Goal: Register for event/course

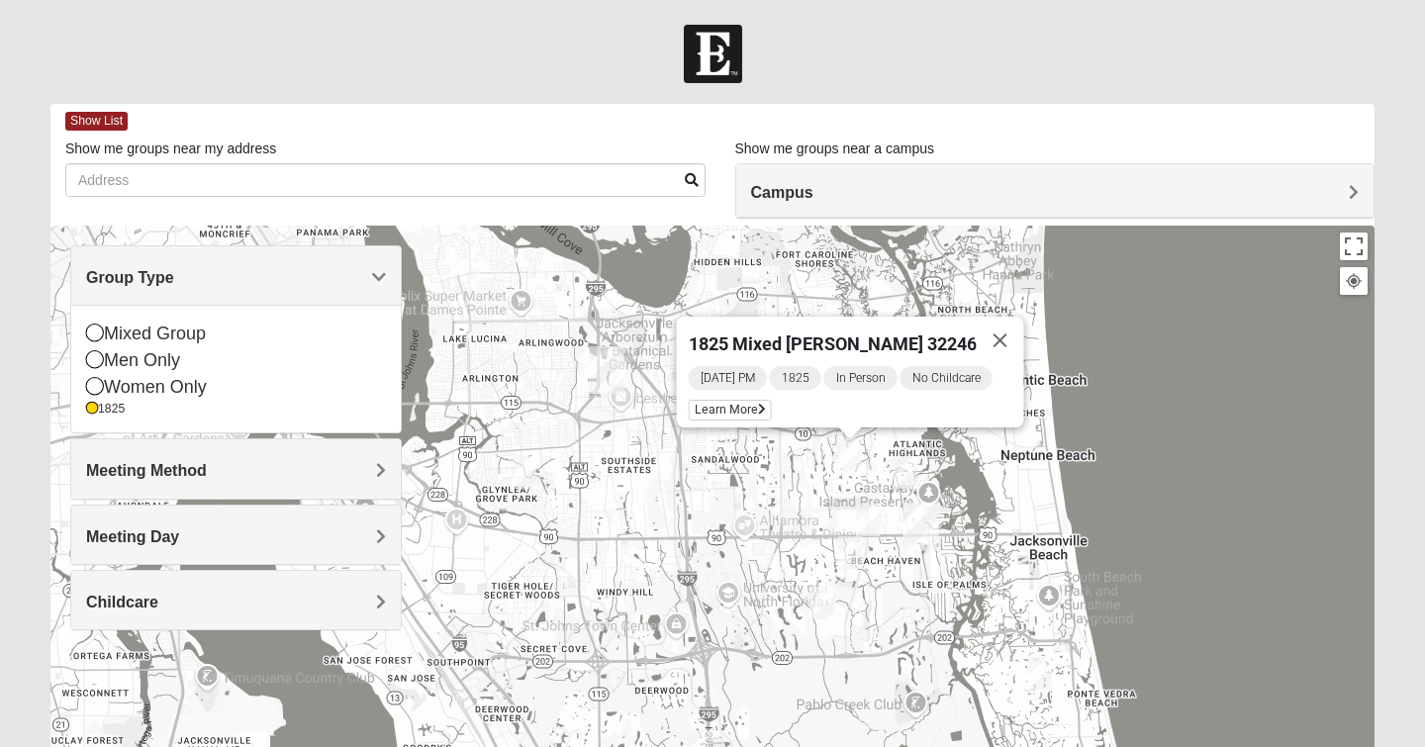
scroll to position [190, 0]
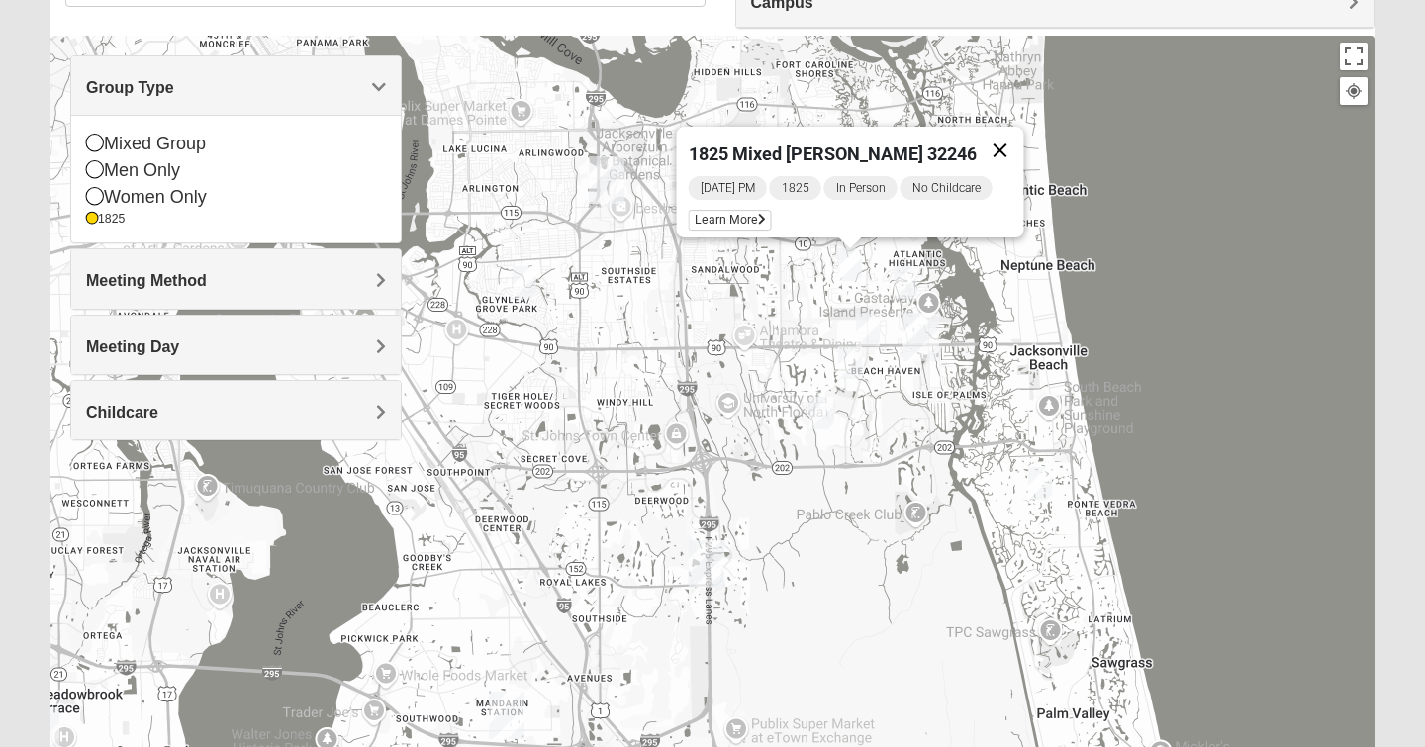
click at [995, 132] on button "Close" at bounding box center [1000, 150] width 47 height 47
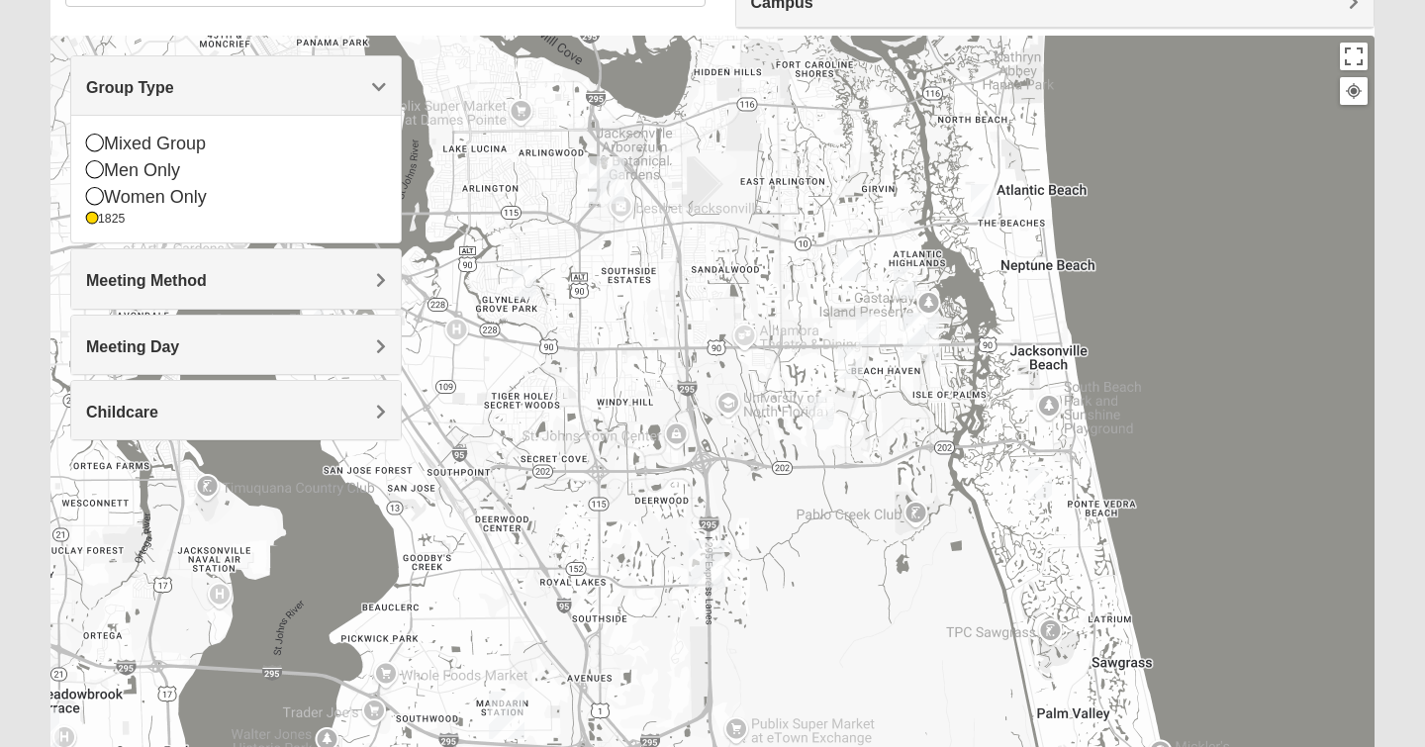
click at [983, 204] on img "1825 Mixed Arola 32233" at bounding box center [983, 200] width 24 height 33
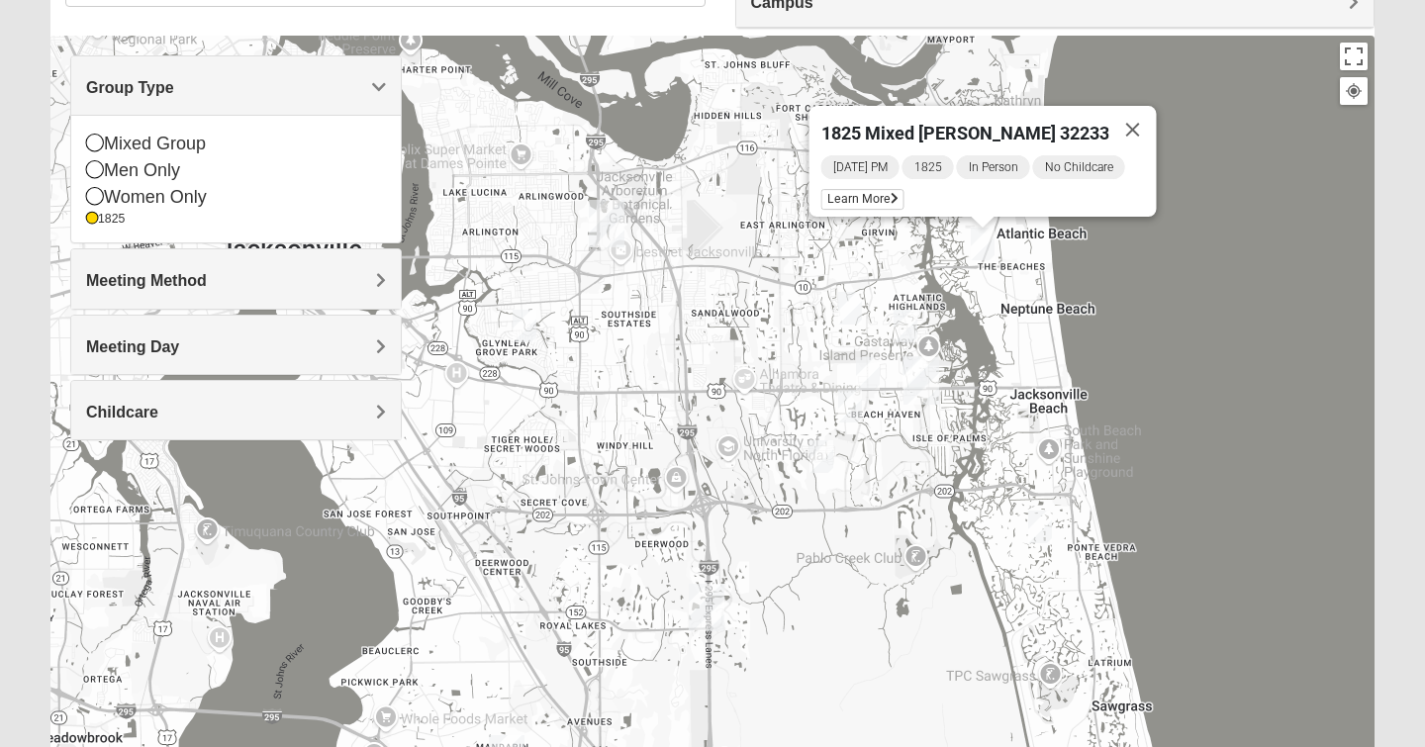
click at [911, 326] on img "1825 Womens Wood 32224" at bounding box center [906, 326] width 24 height 33
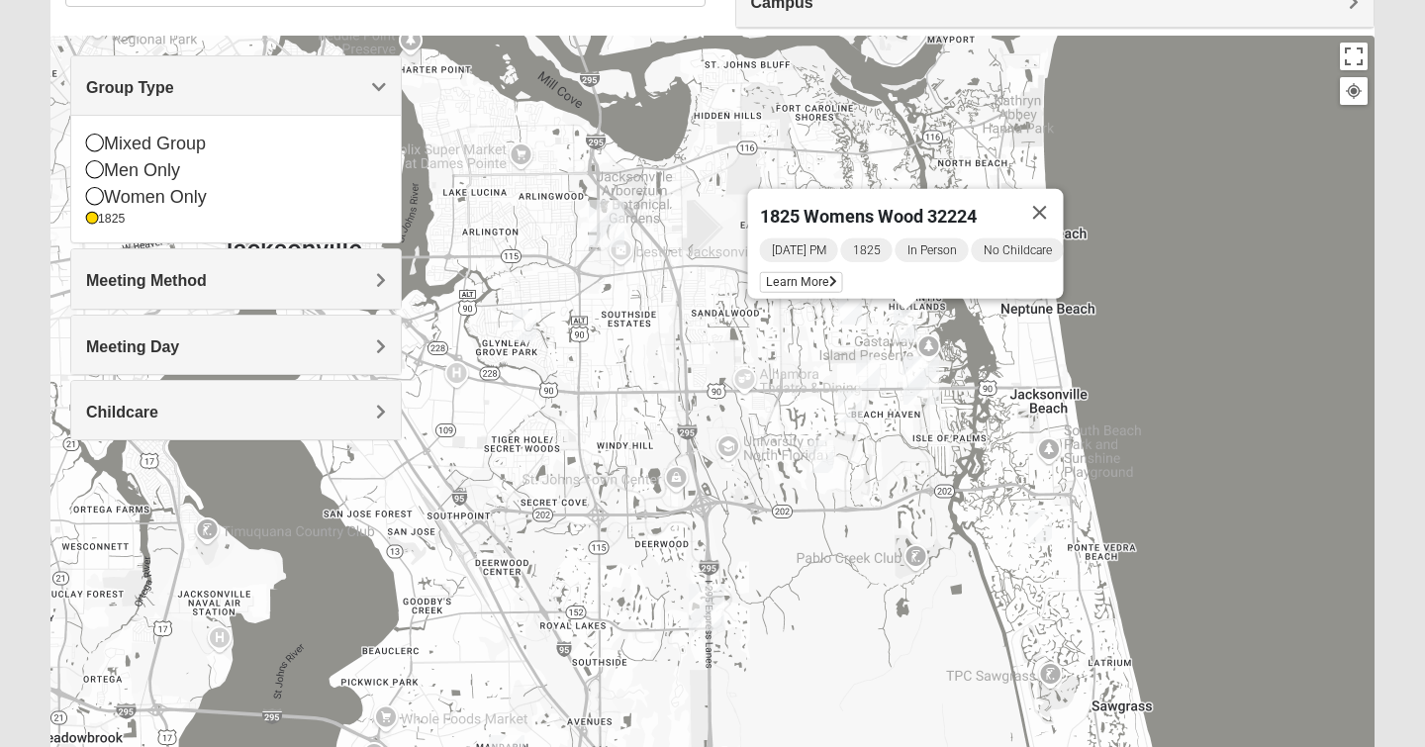
click at [867, 371] on img "1825 Womens Annis/Ferguson 32246" at bounding box center [868, 373] width 24 height 33
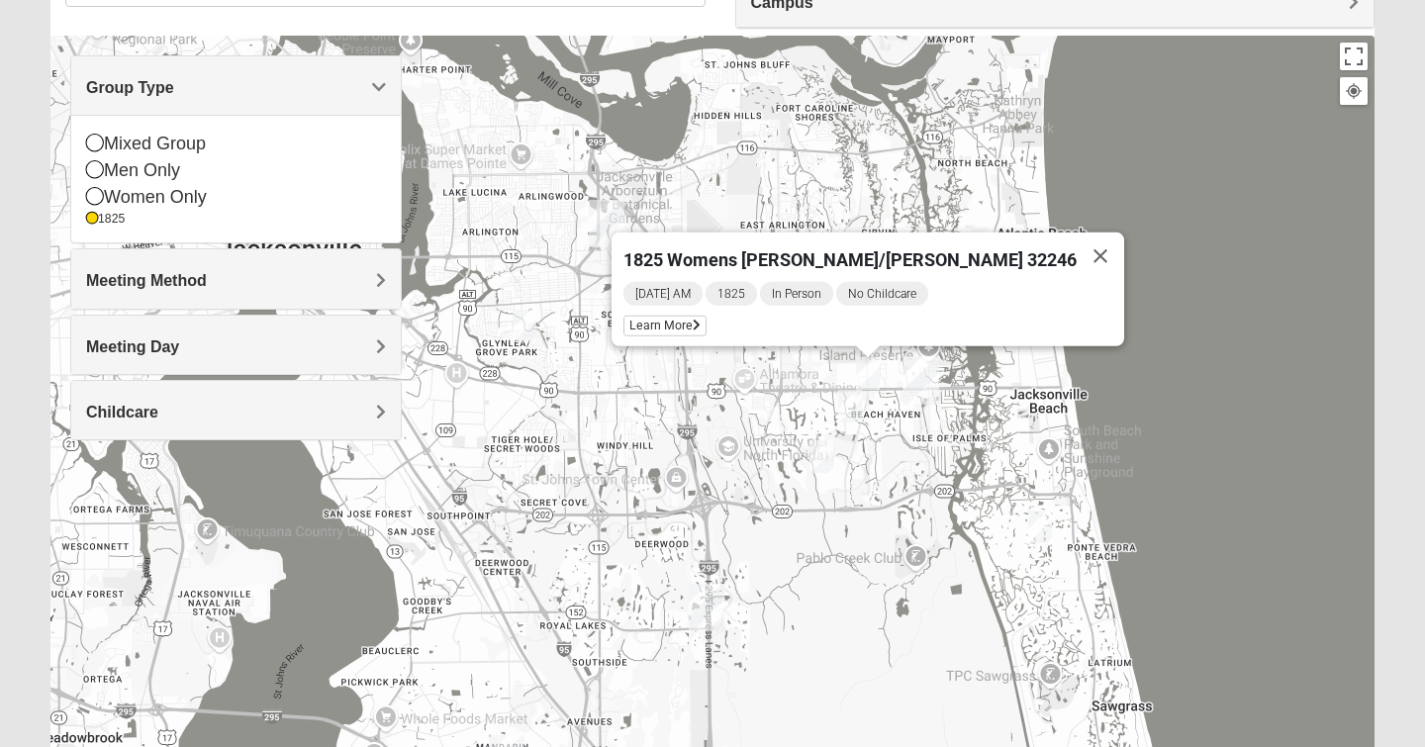
click at [848, 406] on img "1825 Mens Cason 32224" at bounding box center [850, 406] width 24 height 33
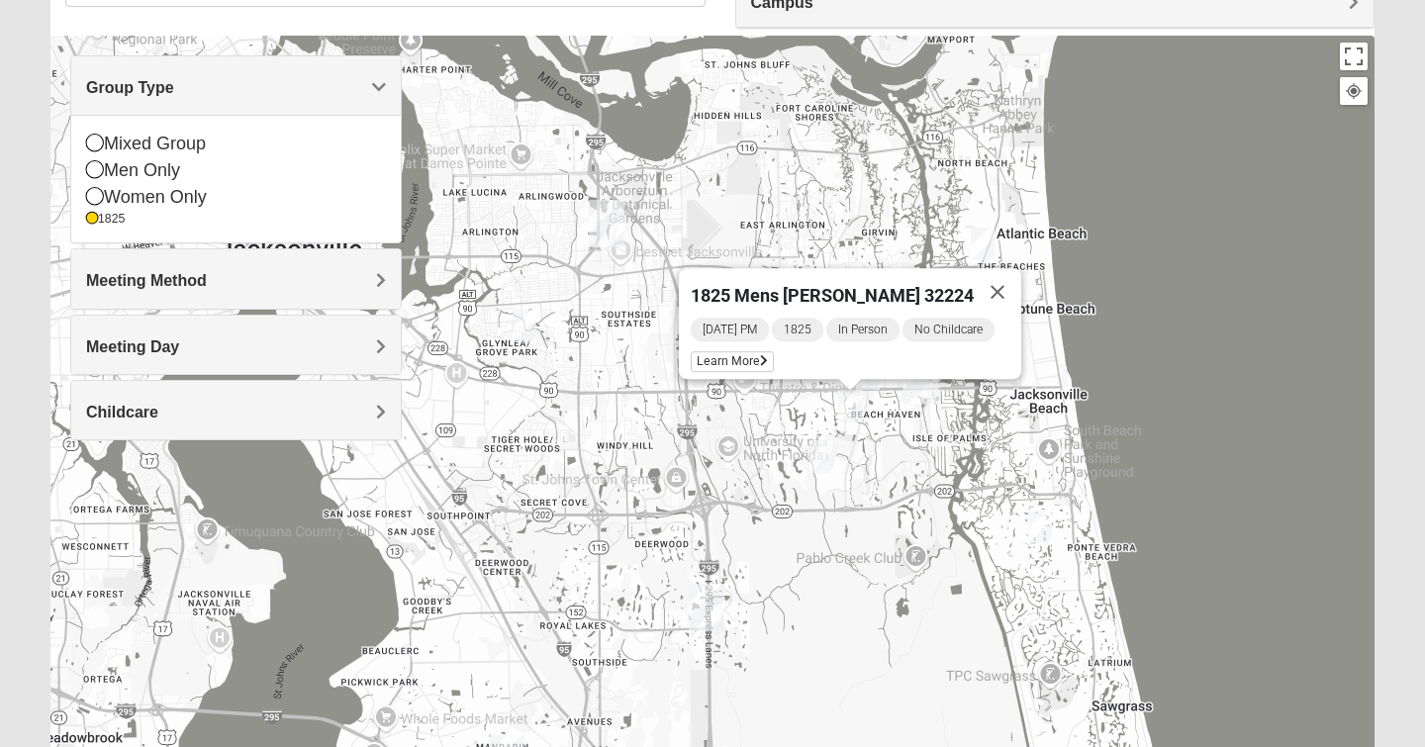
click at [823, 456] on img "1825 Womens Brunetti 32224" at bounding box center [821, 456] width 24 height 33
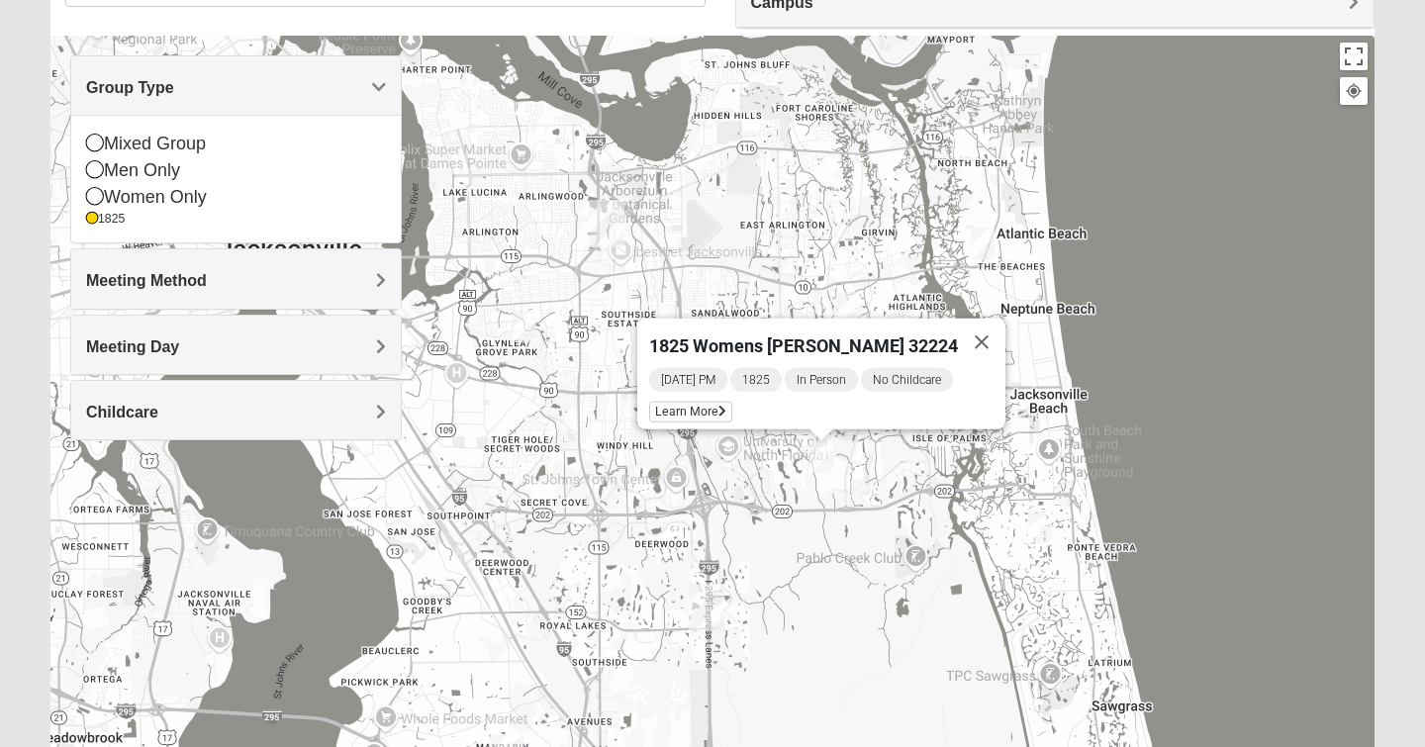
click at [1049, 528] on img "1825 Mixed Gatewood/Morales 32082" at bounding box center [1040, 527] width 24 height 33
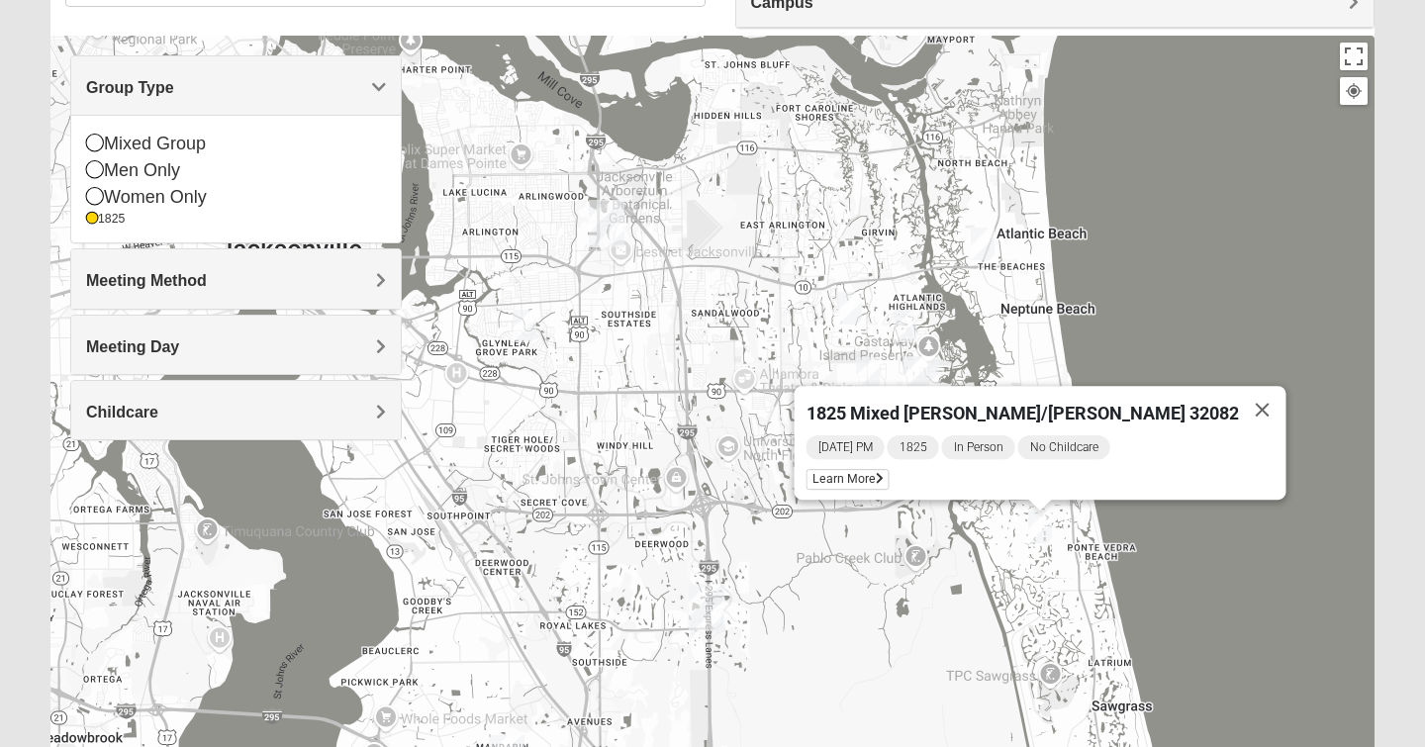
click at [989, 255] on img "1825 Mixed Arola 32233" at bounding box center [983, 244] width 24 height 33
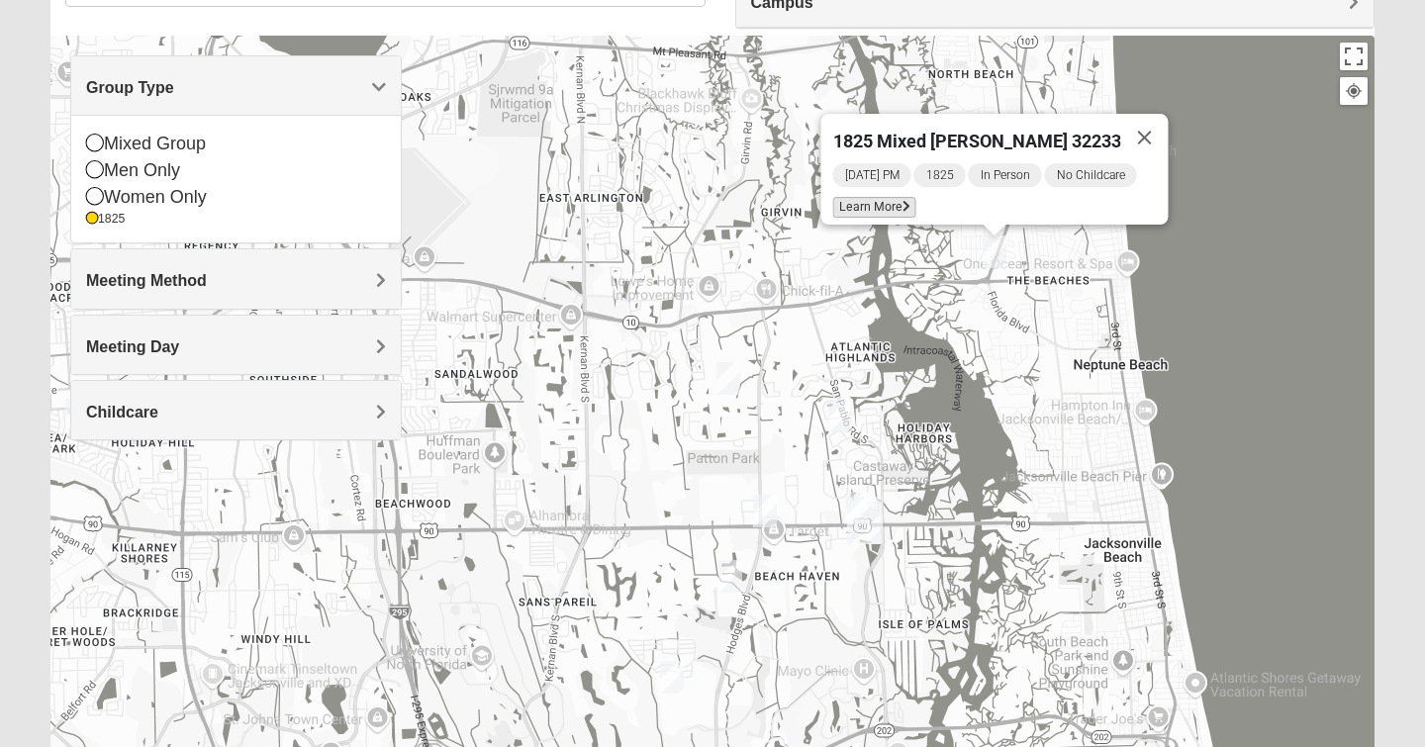
click at [881, 197] on span "Learn More" at bounding box center [874, 207] width 83 height 21
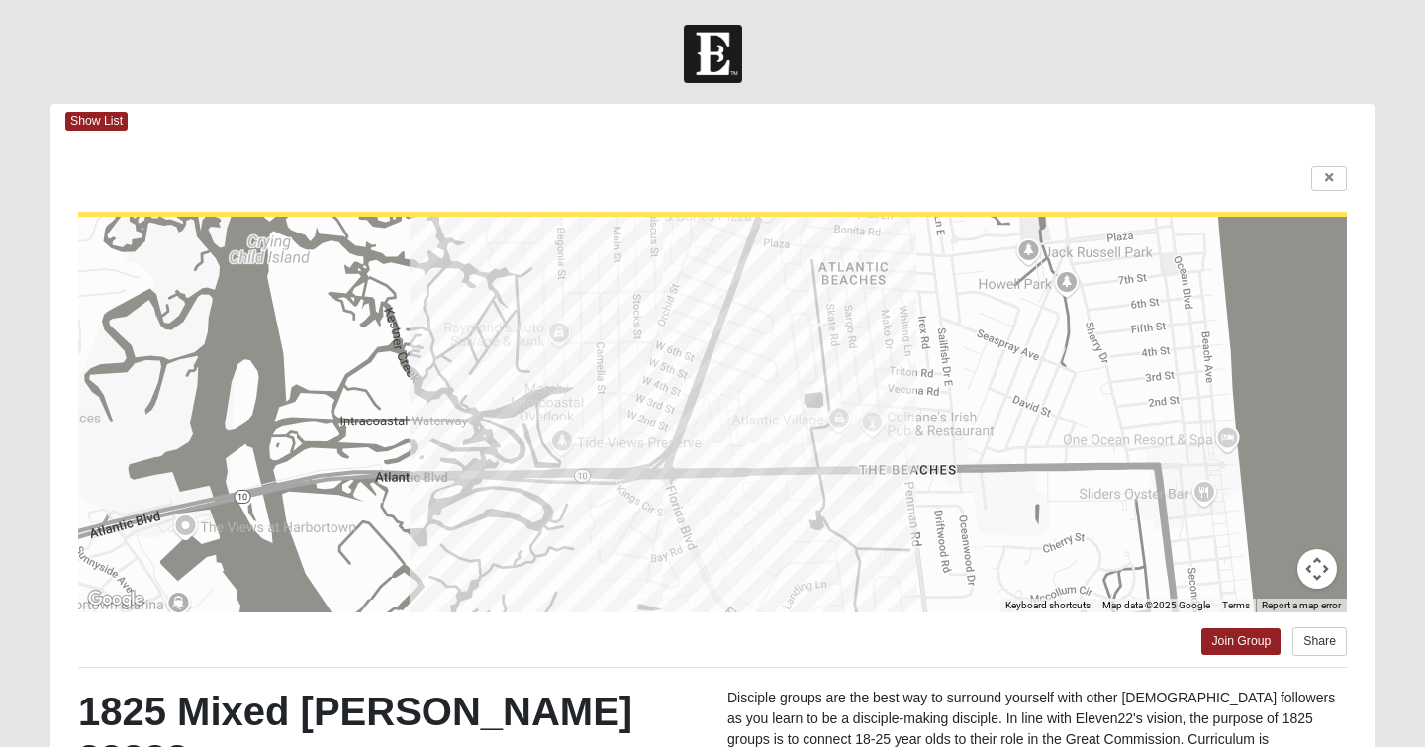
scroll to position [0, 0]
click at [1247, 637] on link "Join Group" at bounding box center [1240, 641] width 79 height 27
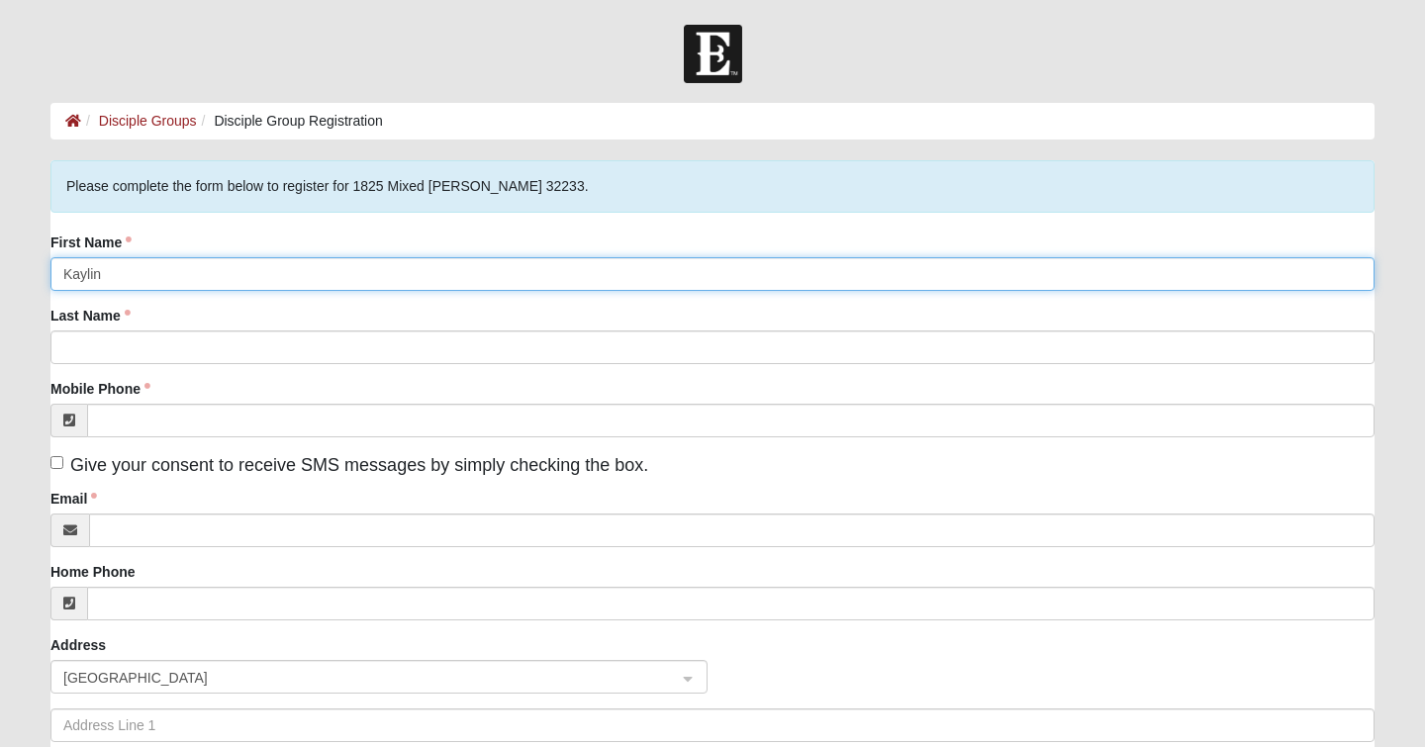
type input "Kaylin"
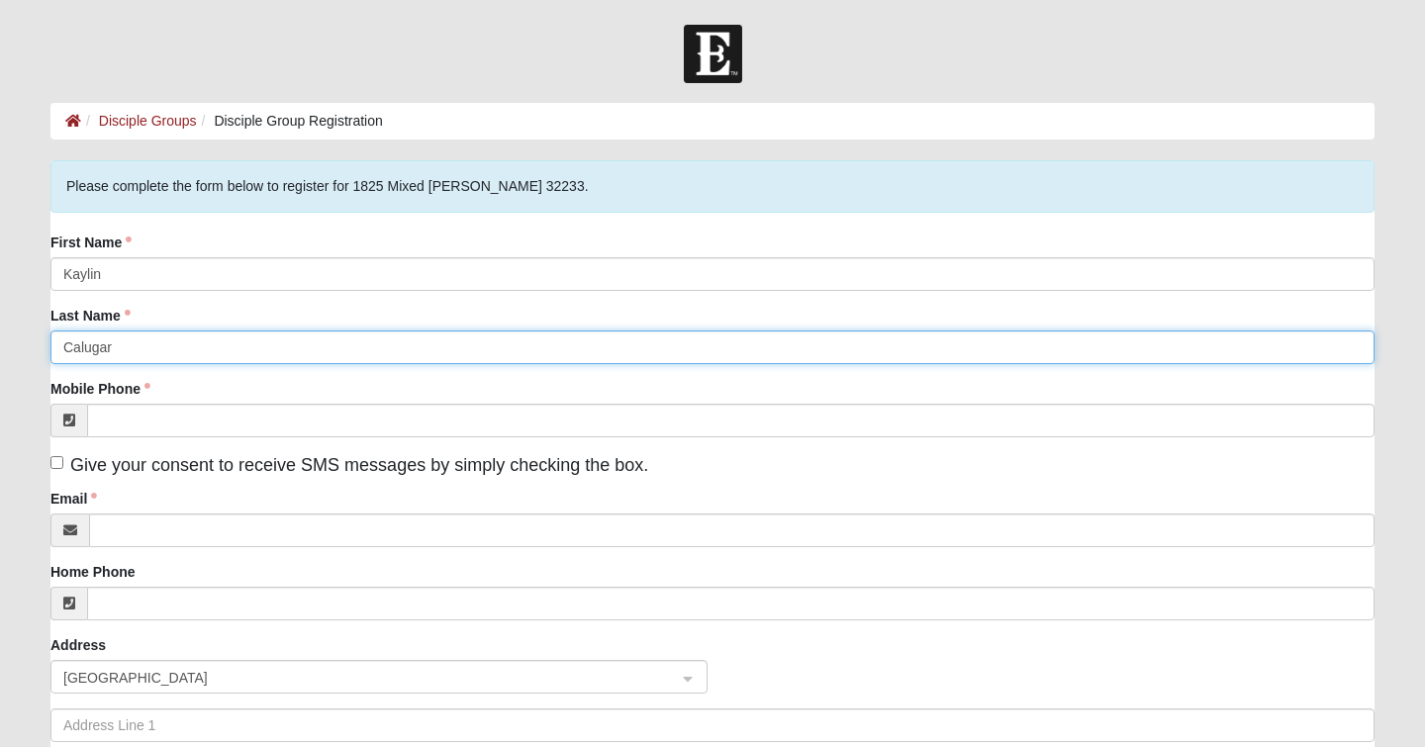
type input "Calugar"
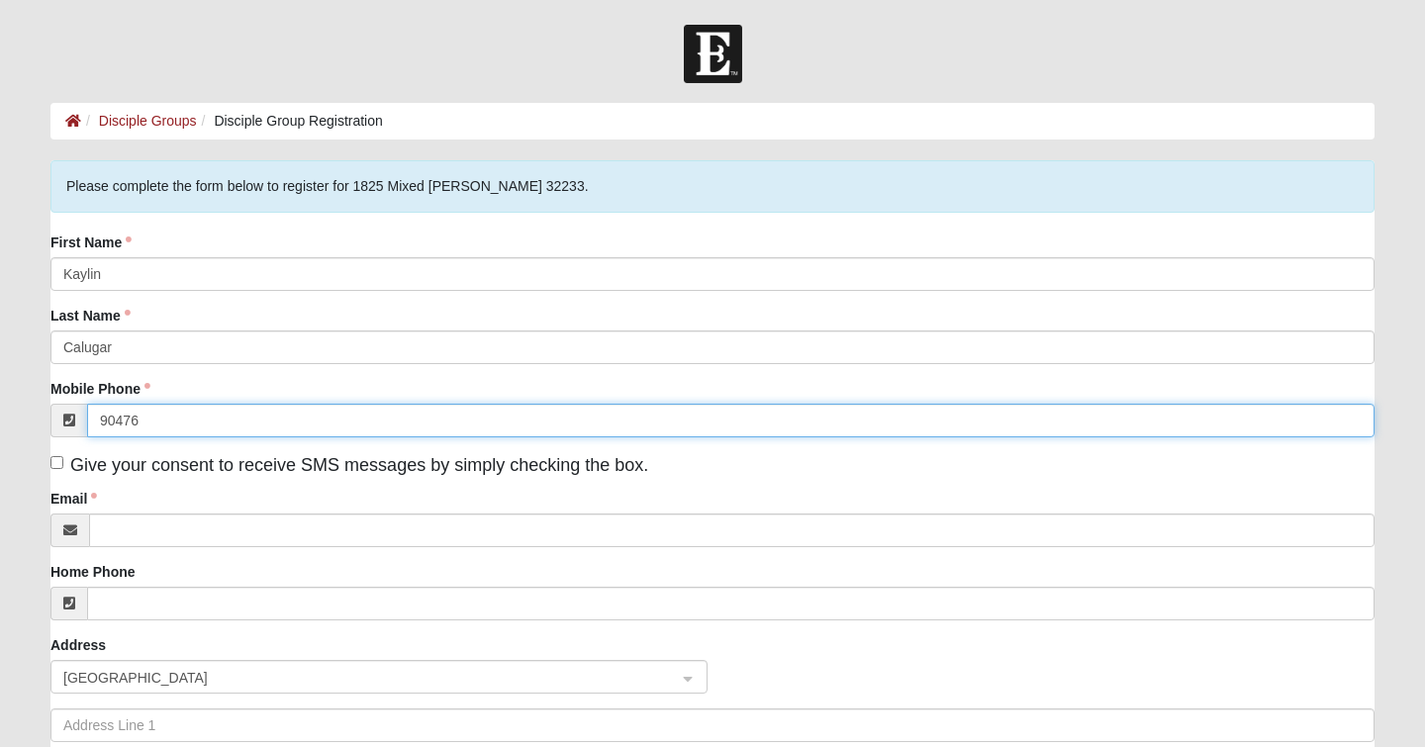
type input "904763"
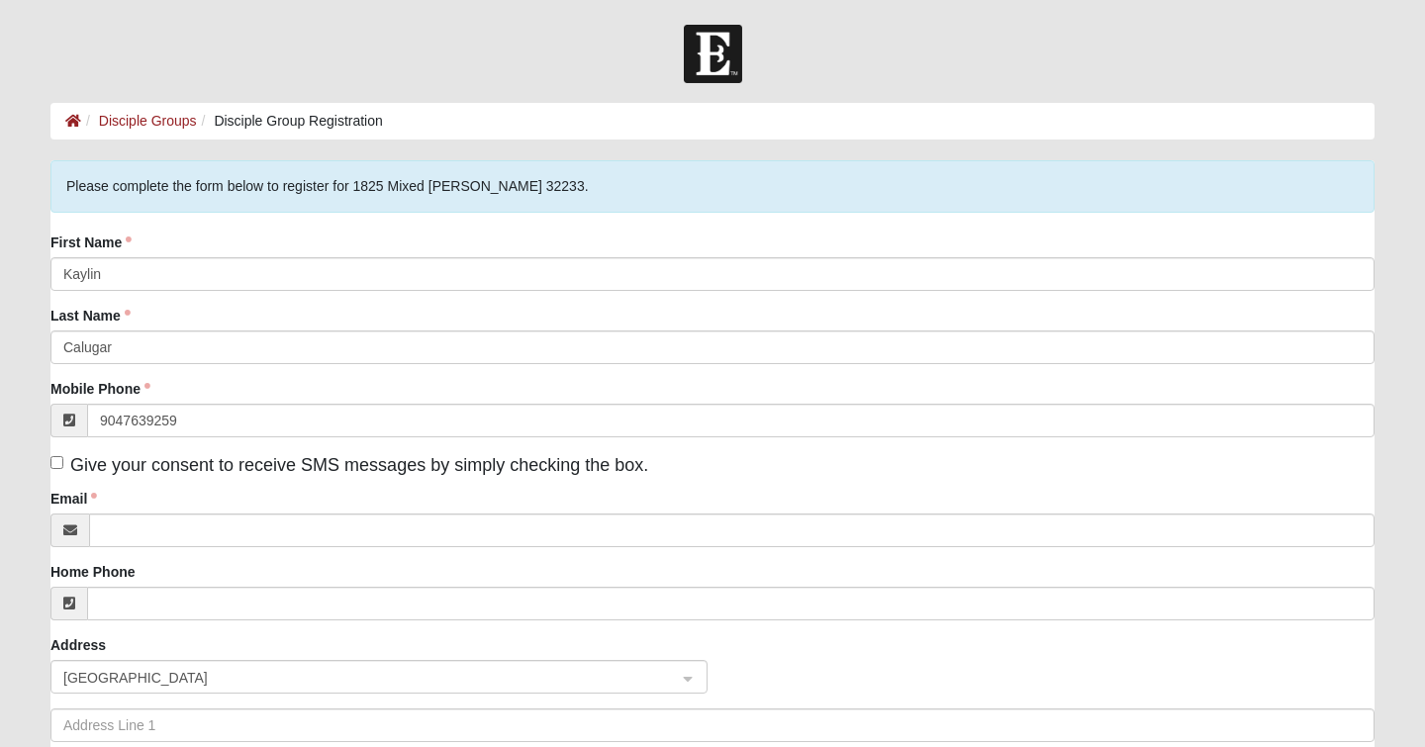
type input "(904) 763-9259"
click at [238, 486] on div "First Name Kaylin Last Name Calugar Mobile Phone (904) 763-9259 Give your conse…" at bounding box center [712, 543] width 1324 height 621
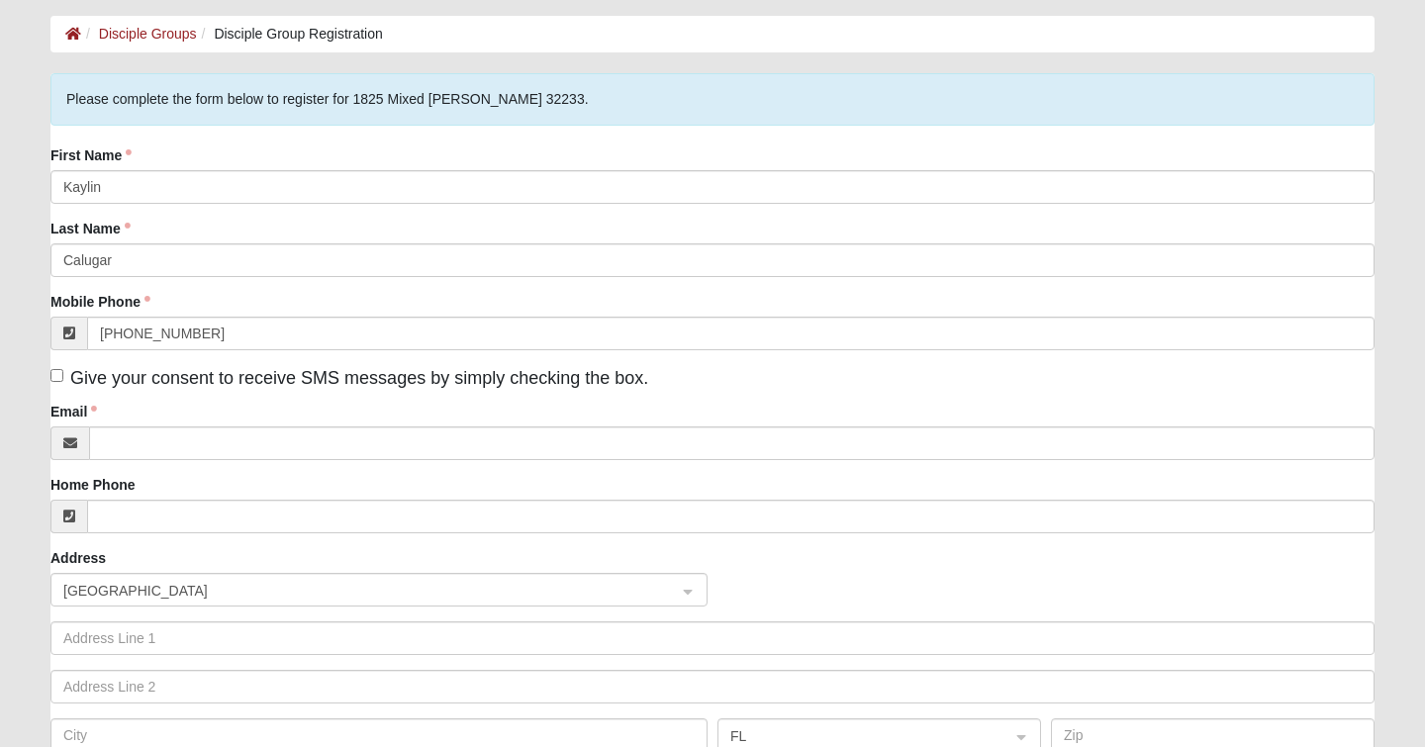
scroll to position [119, 0]
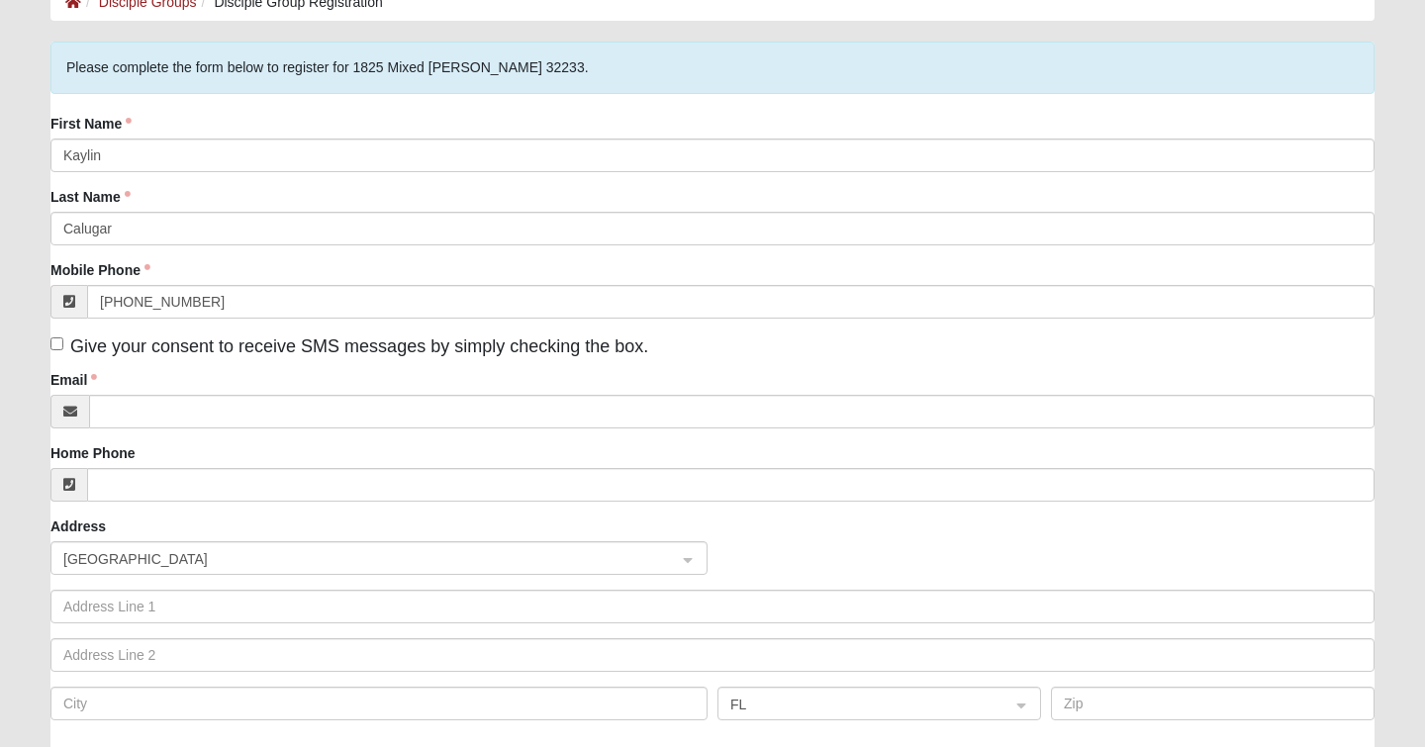
click at [55, 339] on input "Give your consent to receive SMS messages by simply checking the box." at bounding box center [56, 343] width 13 height 13
checkbox input "true"
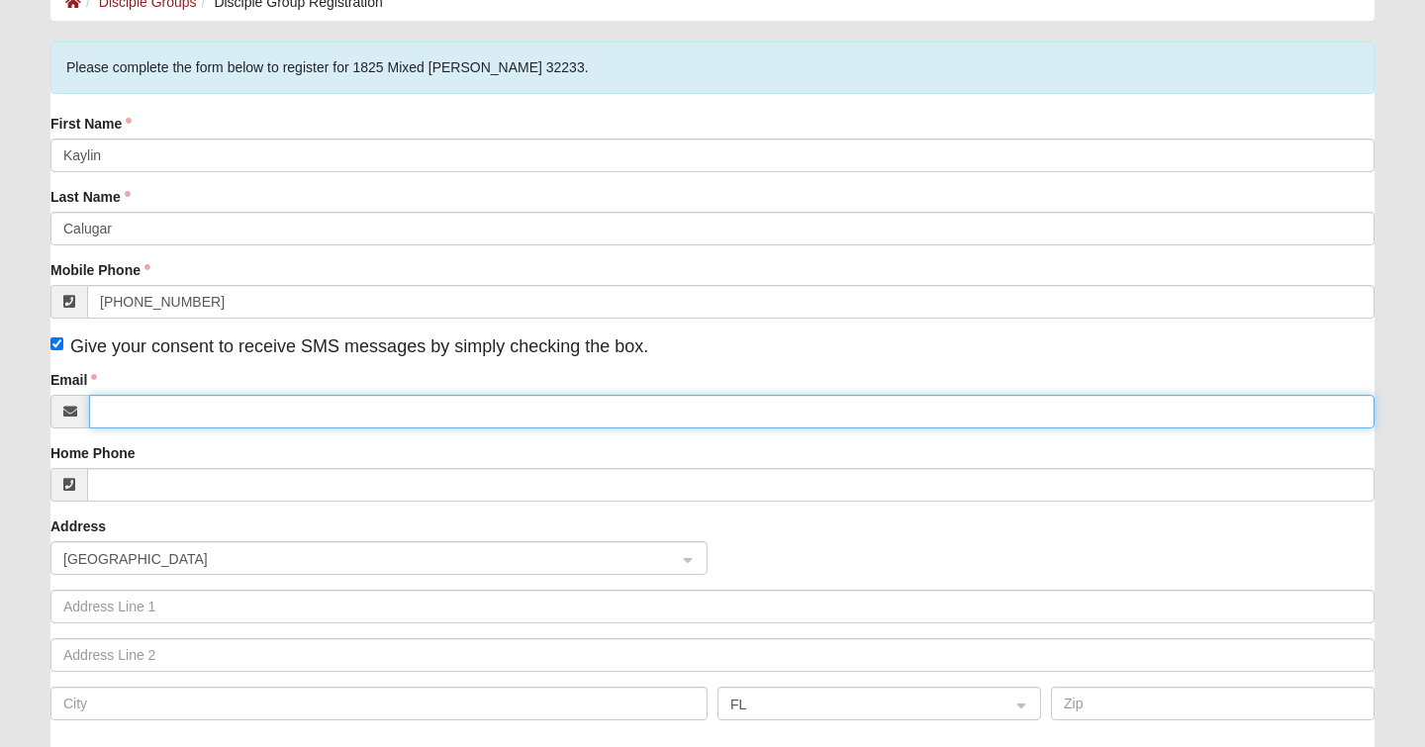
type input "kaylineliz@icloud.com"
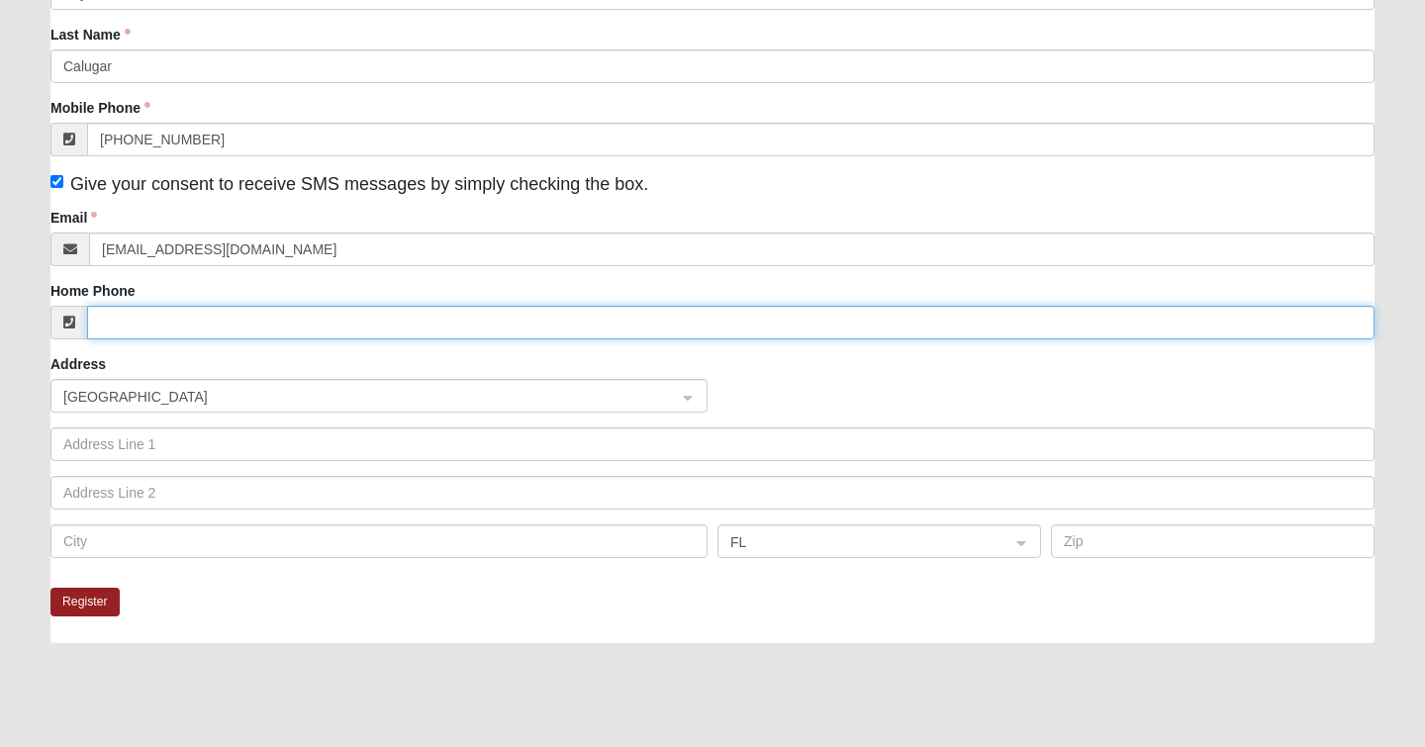
scroll to position [321, 0]
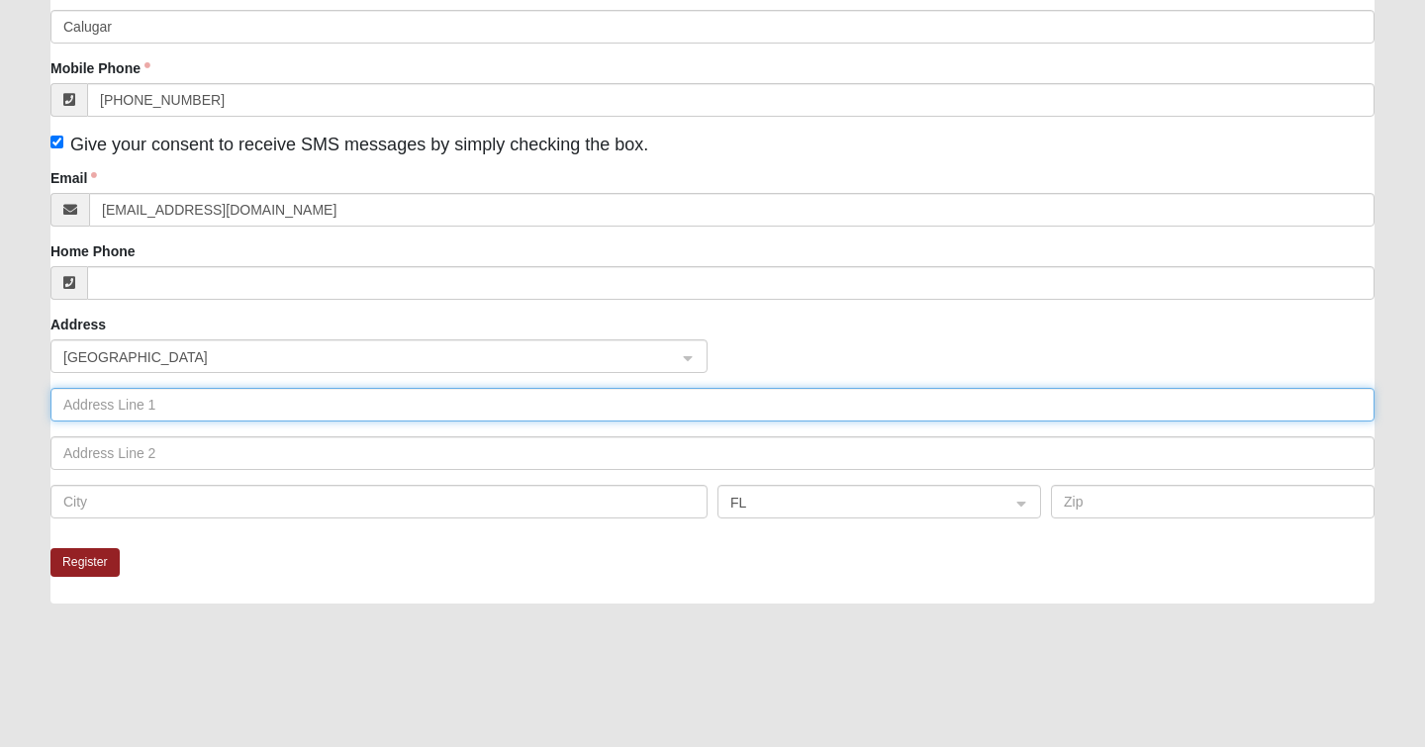
type input "1"
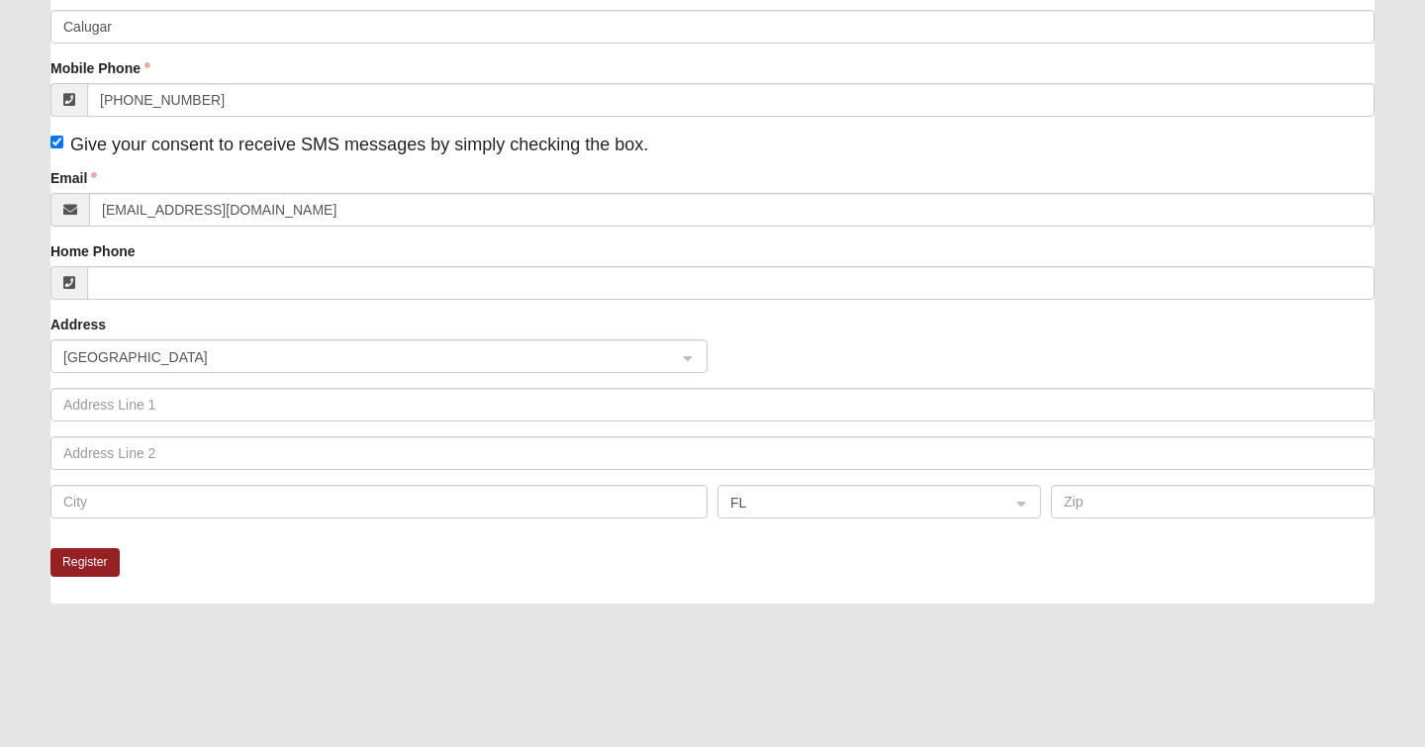
click at [250, 545] on fieldset "Please complete the form below to register for 1825 Mixed Arola 32233. First Na…" at bounding box center [712, 194] width 1324 height 708
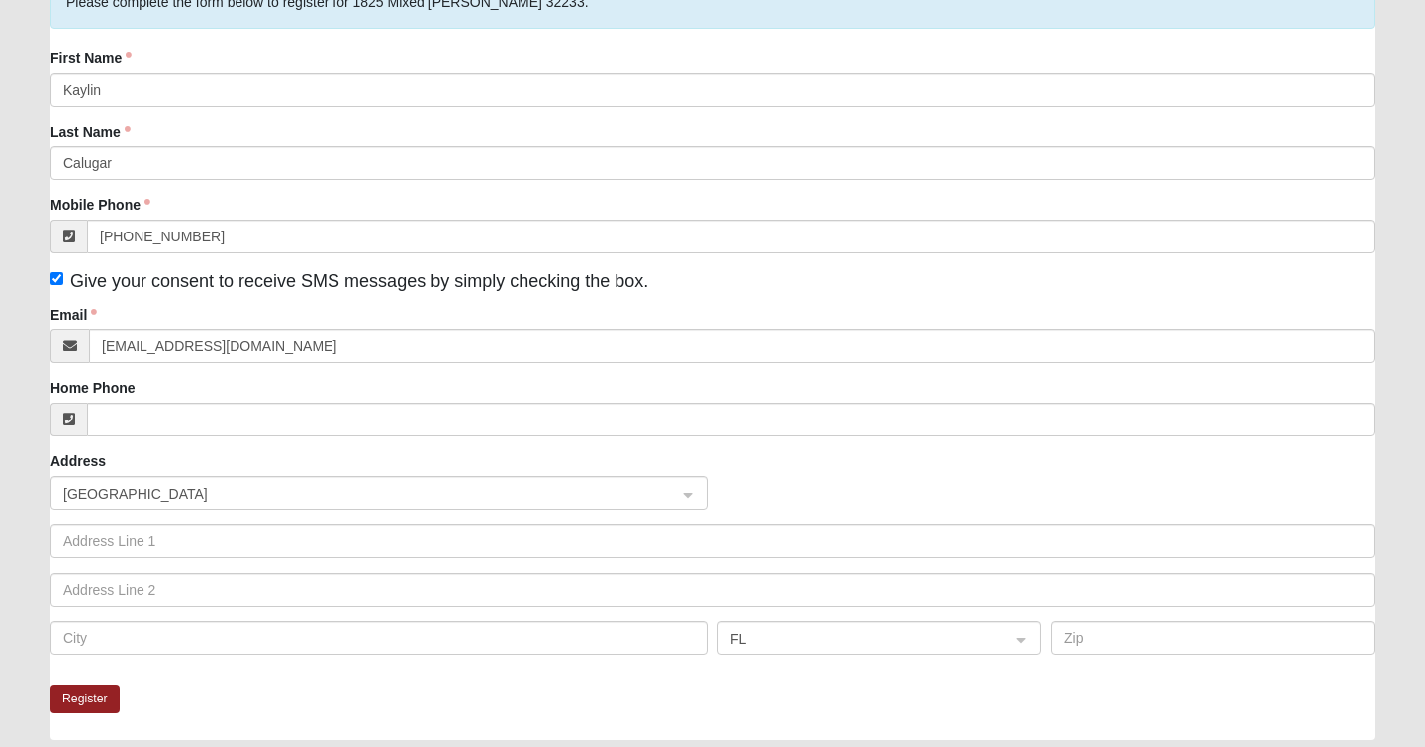
scroll to position [219, 0]
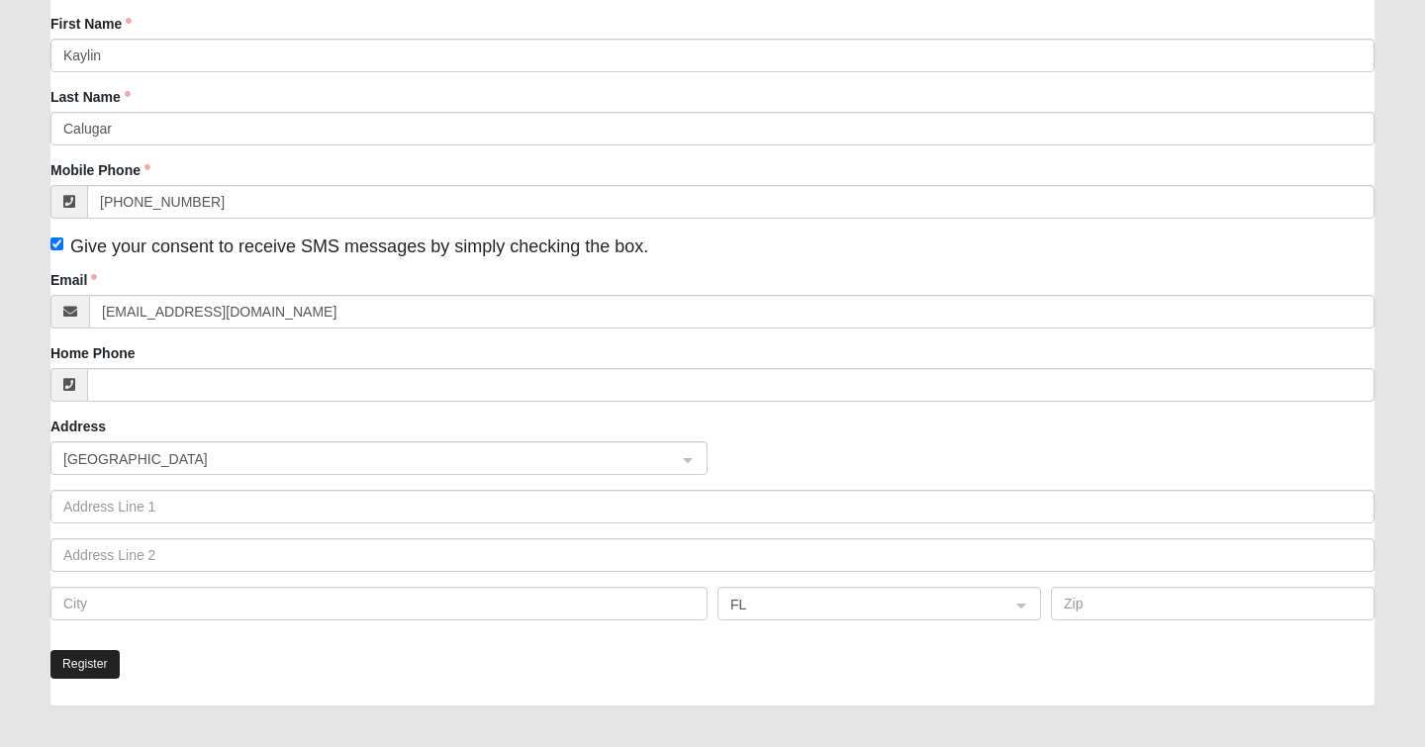
click at [74, 672] on button "Register" at bounding box center [84, 664] width 69 height 29
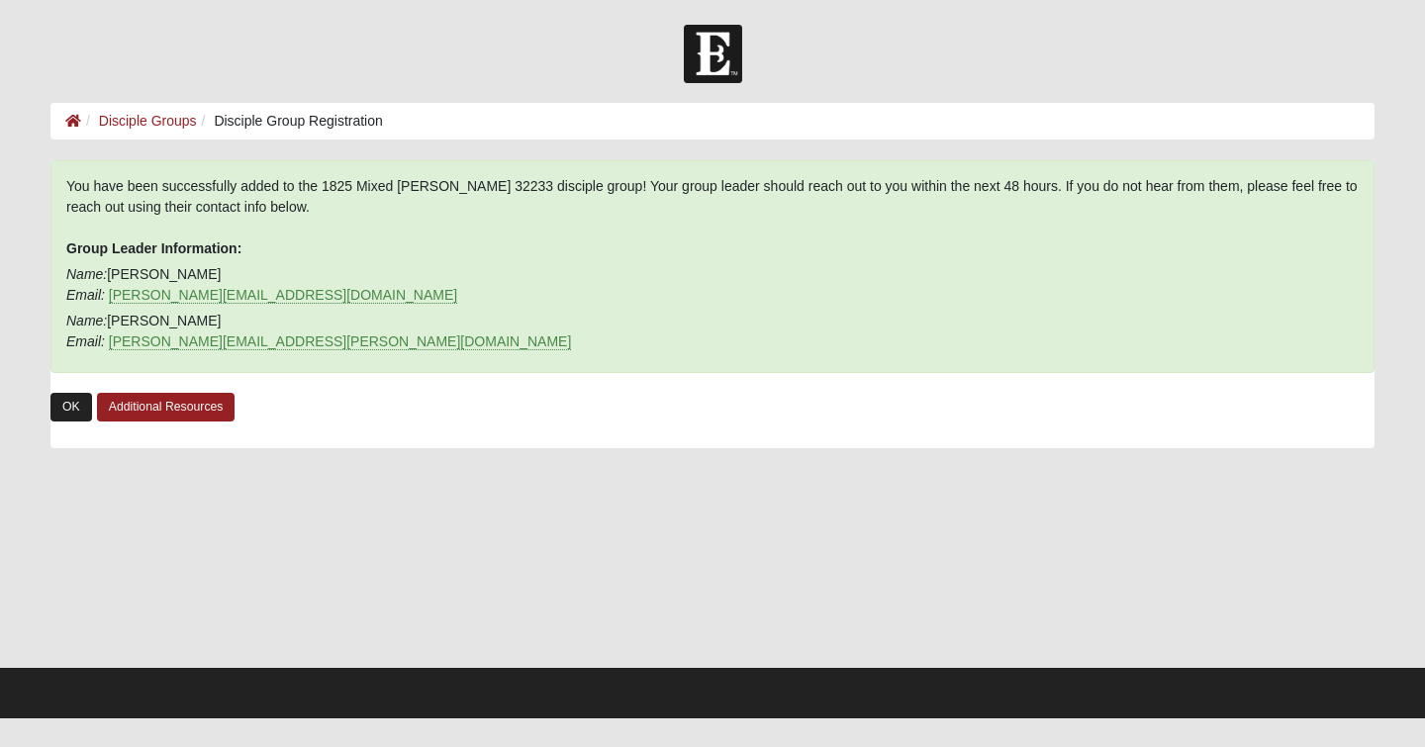
click at [63, 403] on link "OK" at bounding box center [71, 407] width 42 height 29
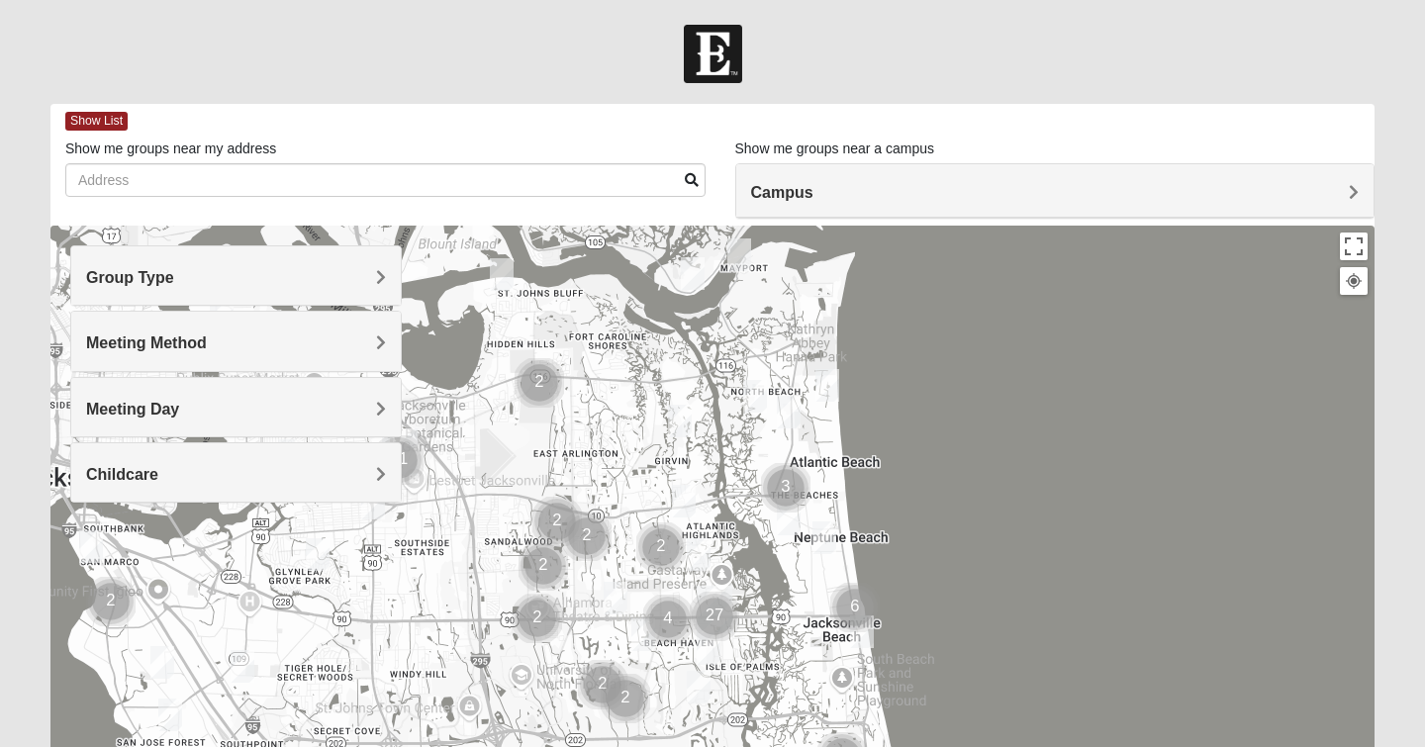
click at [351, 268] on h4 "Group Type" at bounding box center [236, 277] width 300 height 19
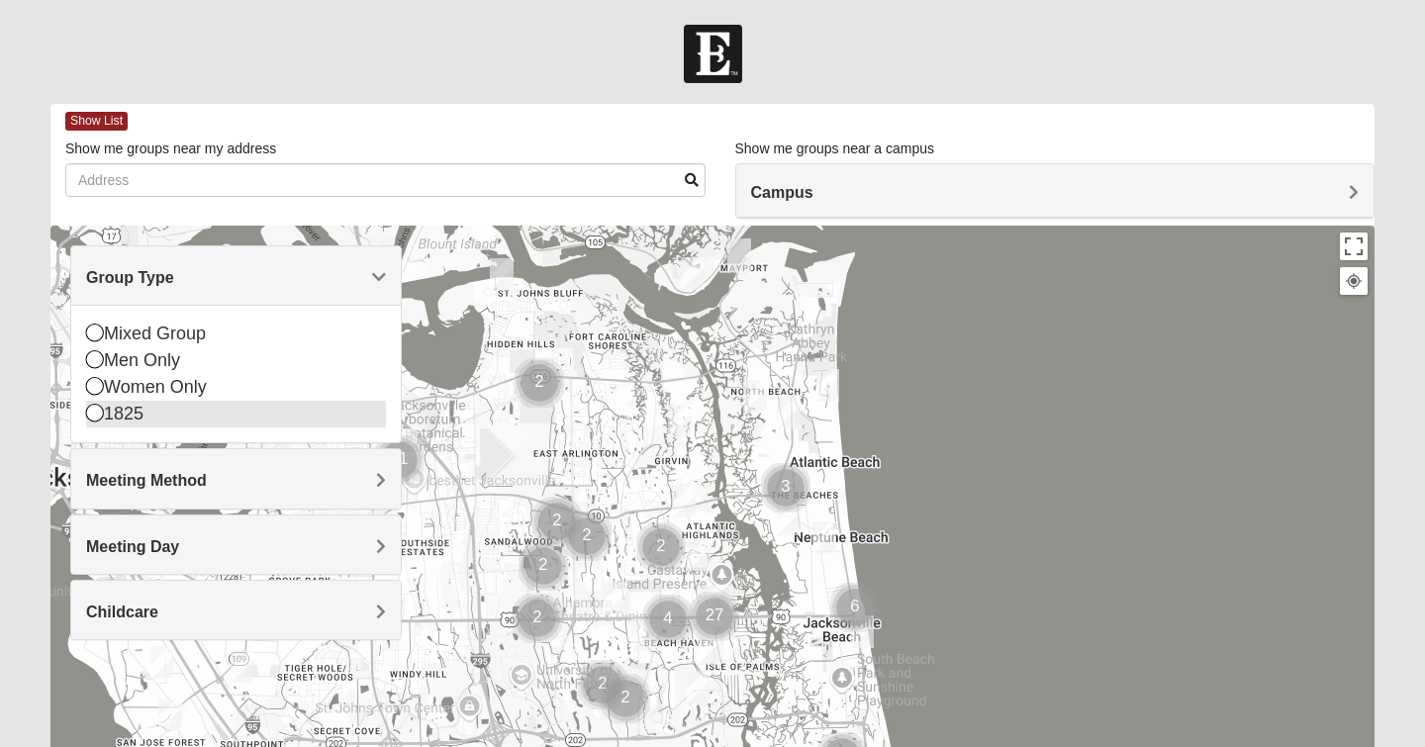
click at [111, 413] on div "1825" at bounding box center [236, 414] width 300 height 27
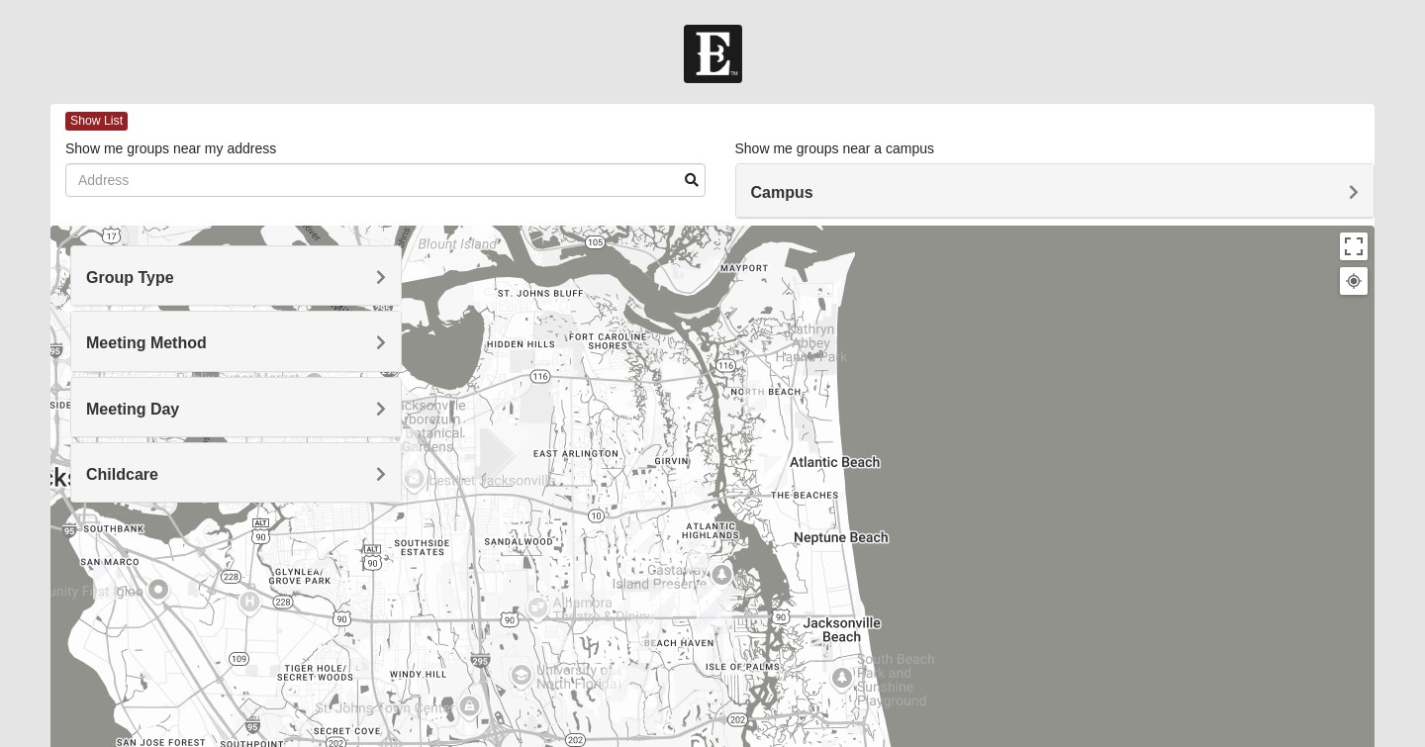
click at [346, 285] on h4 "Group Type" at bounding box center [236, 277] width 300 height 19
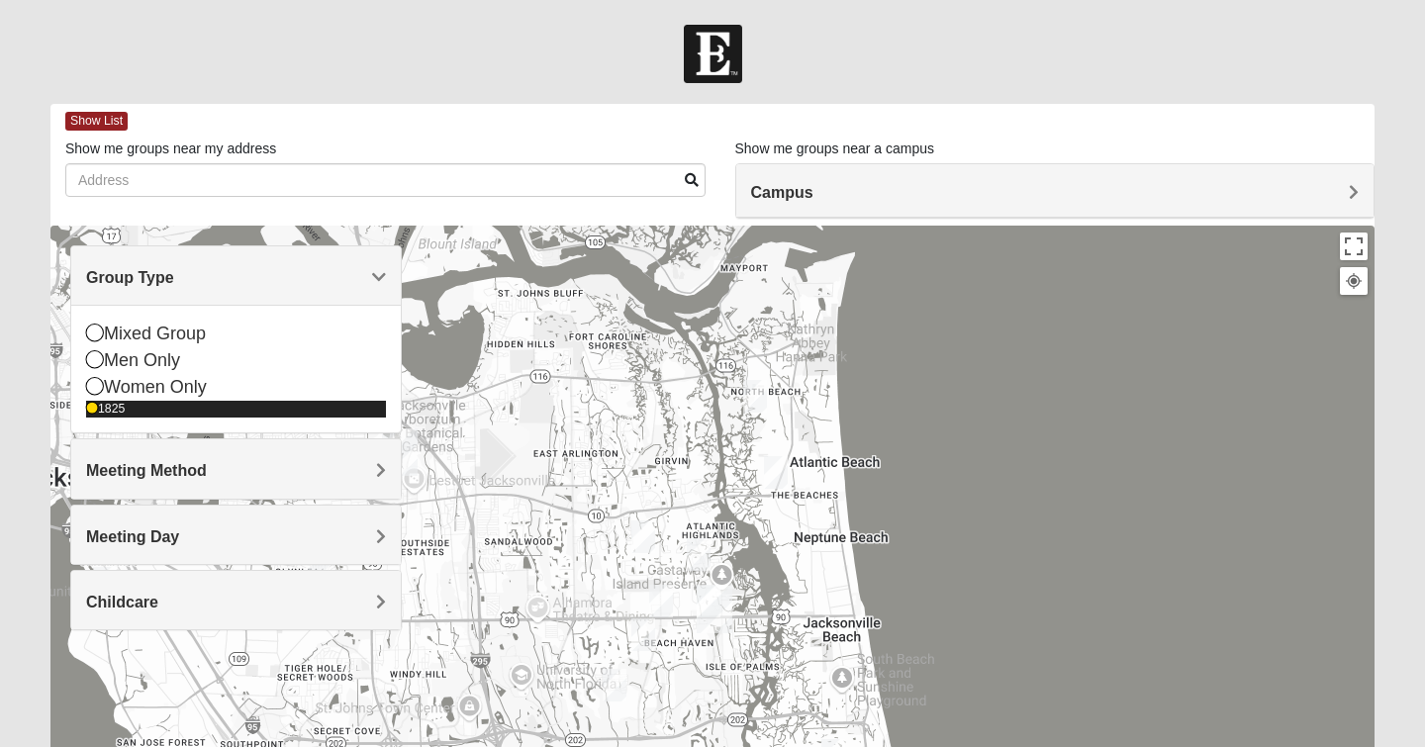
click at [86, 410] on icon at bounding box center [92, 409] width 12 height 12
